Goal: Information Seeking & Learning: Check status

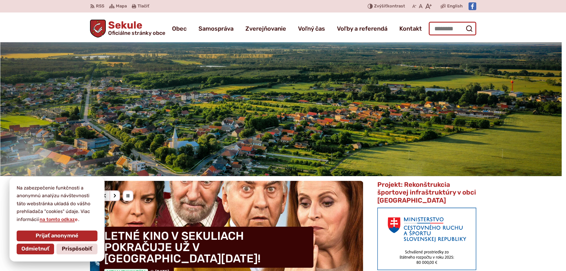
click at [452, 29] on input "Hľadať:" at bounding box center [453, 29] width 48 height 14
type input "*******"
click at [464, 23] on button "Odoslať vyhľadávací formulár" at bounding box center [469, 28] width 11 height 11
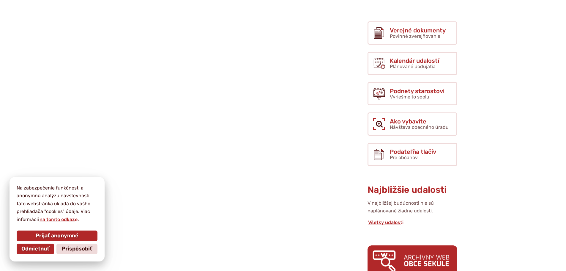
scroll to position [30, 0]
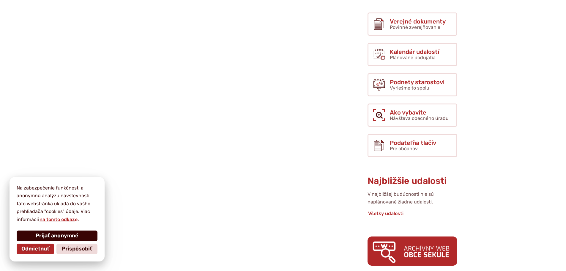
click at [70, 230] on button "Prijať anonymné" at bounding box center [57, 235] width 81 height 11
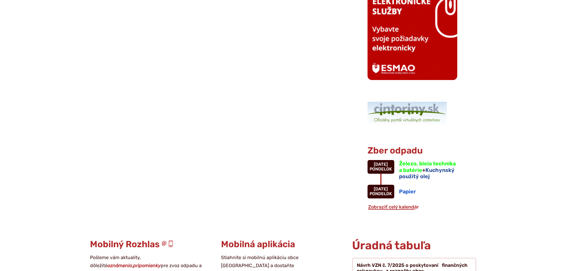
scroll to position [505, 0]
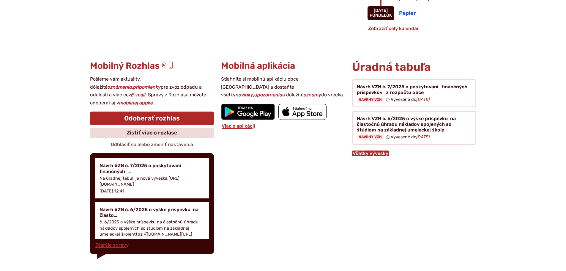
click at [368, 153] on link "Všetky vývesky" at bounding box center [370, 153] width 37 height 6
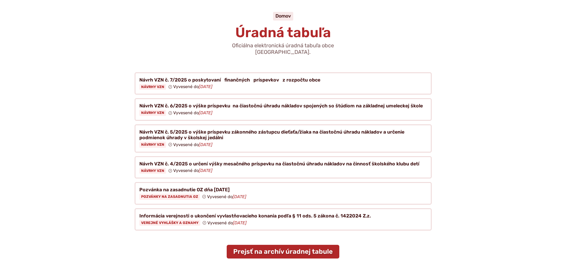
scroll to position [208, 0]
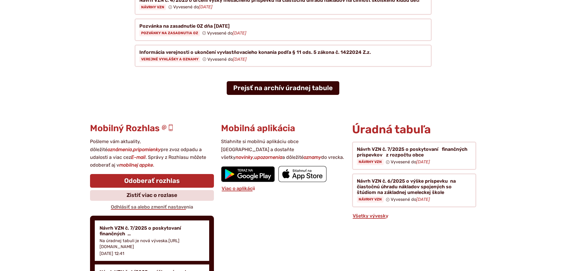
click at [280, 81] on link "Prejsť na archív úradnej tabule" at bounding box center [283, 88] width 113 height 14
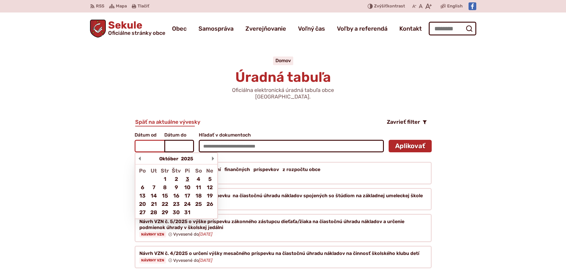
click at [157, 140] on input "Dátum od Október 2025 Po Ut Str Štv Pi So Ne 1 2 3 4 5 6 7 8 9 10 11 12 13 14 1…" at bounding box center [150, 146] width 30 height 12
type input "**********"
click at [185, 140] on input "Dátum do Október 2025 Po Ut Str Štv Pi So Ne 1 2 3 4 5 6 7 8 9 10 11 12 13 14 1…" at bounding box center [179, 146] width 30 height 12
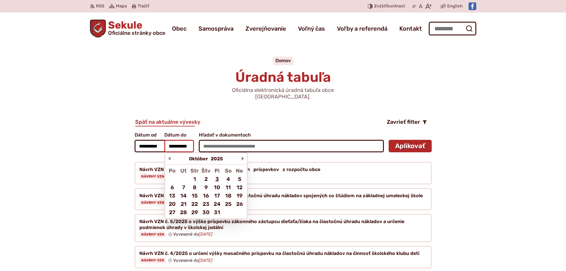
scroll to position [0, 3]
type input "**********"
click at [389, 140] on button "Aplikovať vybrané filtre" at bounding box center [410, 146] width 43 height 12
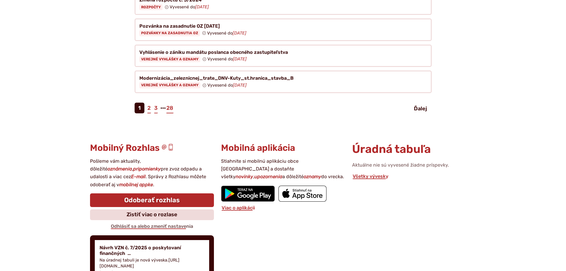
scroll to position [386, 0]
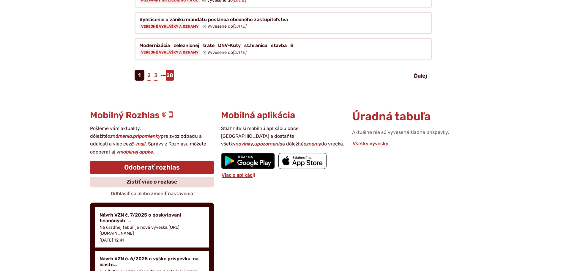
click at [167, 70] on link "28" at bounding box center [170, 75] width 8 height 11
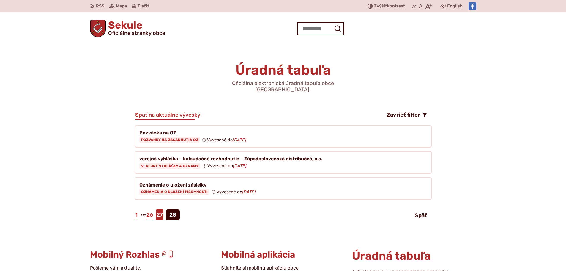
click at [159, 209] on link "27" at bounding box center [159, 214] width 7 height 11
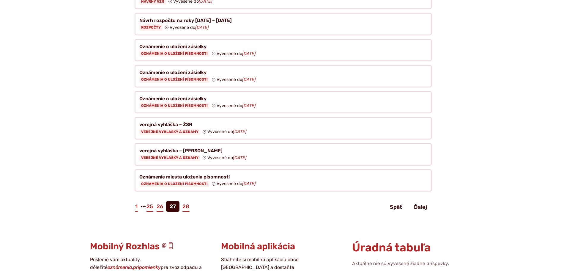
scroll to position [267, 0]
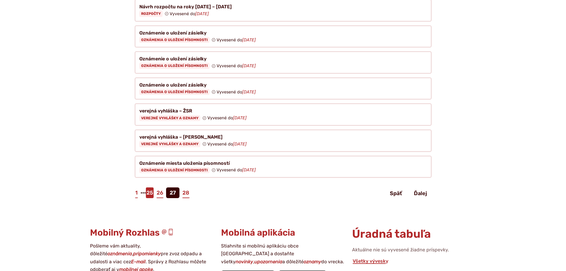
click at [151, 187] on link "25" at bounding box center [150, 192] width 8 height 11
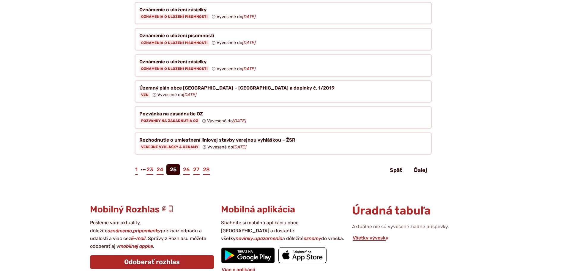
scroll to position [416, 0]
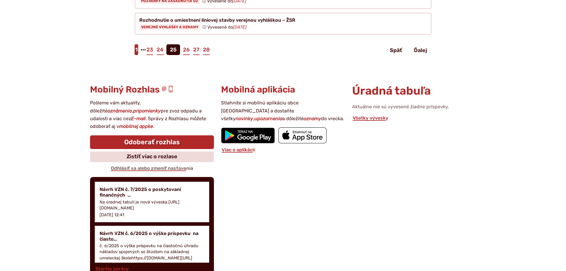
click at [136, 44] on link "1" at bounding box center [137, 49] width 4 height 11
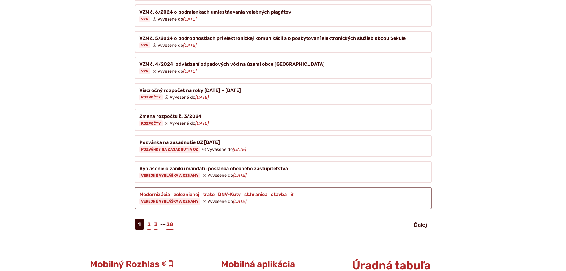
scroll to position [238, 0]
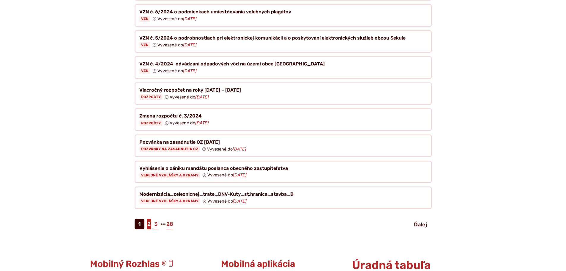
click at [149, 219] on link "2" at bounding box center [149, 223] width 4 height 11
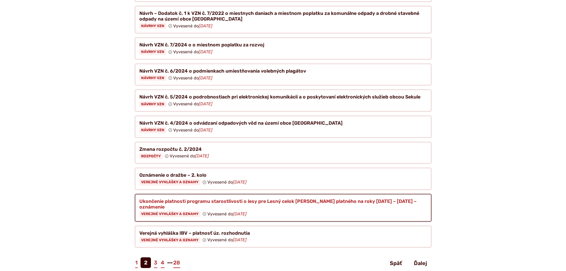
scroll to position [208, 0]
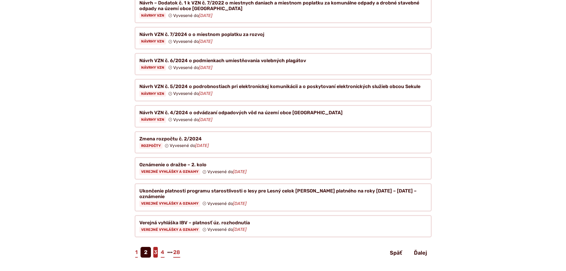
click at [157, 247] on link "3" at bounding box center [155, 252] width 4 height 11
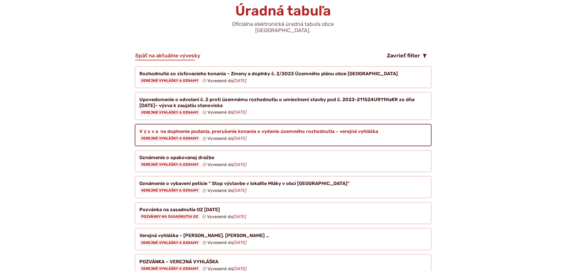
scroll to position [59, 0]
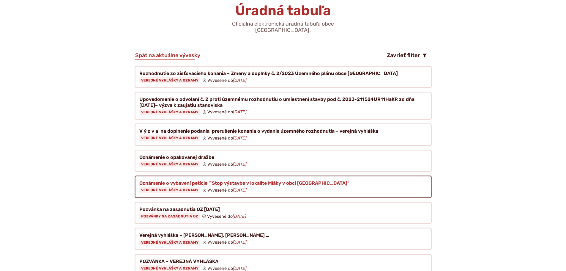
click at [169, 179] on figure at bounding box center [283, 186] width 297 height 23
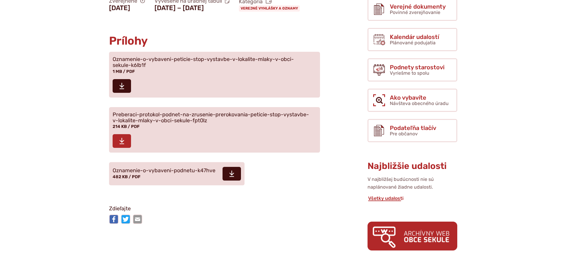
scroll to position [149, 0]
click at [120, 65] on span "Oznamenie-o-vybaveni-peticie-stop-vystavbe-v-lokalite-mlaky-v-obci-sekule-k6lb1f" at bounding box center [211, 62] width 197 height 12
